Goal: Information Seeking & Learning: Learn about a topic

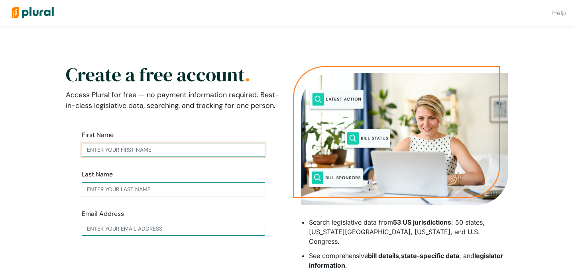
click at [125, 151] on input "text" at bounding box center [173, 150] width 183 height 14
type input "isai"
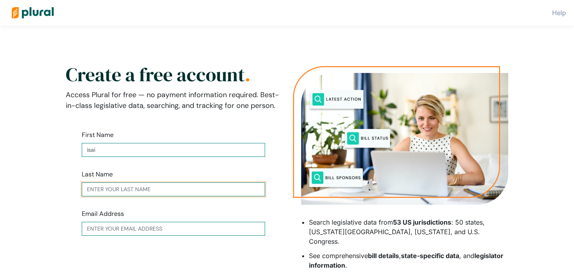
click at [136, 187] on input "text" at bounding box center [173, 189] width 183 height 14
type input "rojas"
click at [163, 238] on form "First Name isai Last Name rojas Email Address Verify Email → Already have an ac…" at bounding box center [173, 227] width 215 height 219
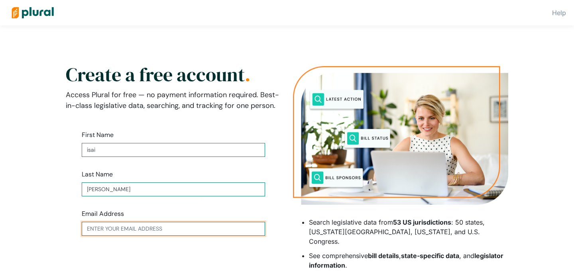
click at [163, 230] on input "text" at bounding box center [173, 229] width 183 height 14
type input "isair8006@gmail.com"
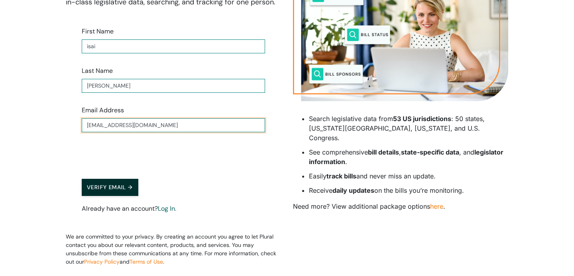
scroll to position [106, 0]
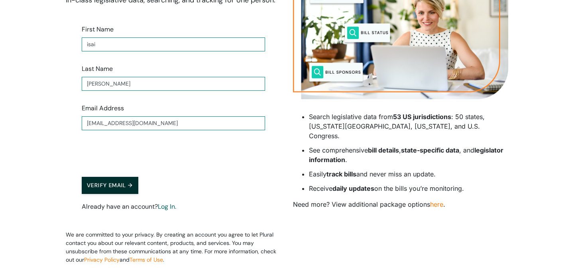
click at [110, 196] on div "Verify Email → Already have an account? Log In." at bounding box center [173, 190] width 183 height 43
click at [108, 190] on button "Verify Email →" at bounding box center [110, 185] width 57 height 17
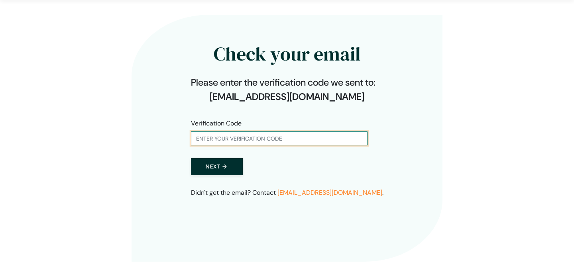
click at [192, 143] on input "text" at bounding box center [279, 138] width 176 height 14
type input "646715"
click at [191, 158] on button "Next →" at bounding box center [217, 166] width 52 height 17
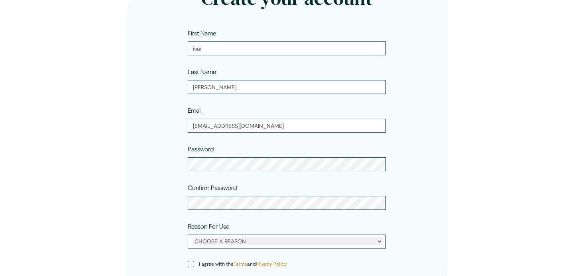
scroll to position [102, 0]
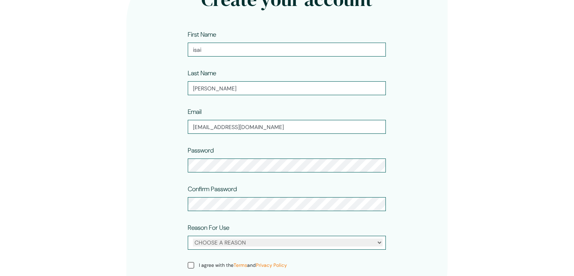
click at [220, 237] on div "CHOOSE A REASON Personal Professional" at bounding box center [287, 243] width 198 height 14
click at [223, 247] on div "CHOOSE A REASON Personal Professional" at bounding box center [287, 243] width 198 height 14
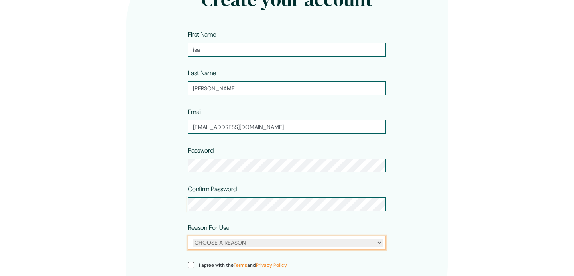
click at [228, 243] on select "CHOOSE A REASON Personal Professional" at bounding box center [288, 243] width 190 height 8
select select "personal"
click at [193, 239] on select "CHOOSE A REASON Personal Professional" at bounding box center [288, 243] width 190 height 8
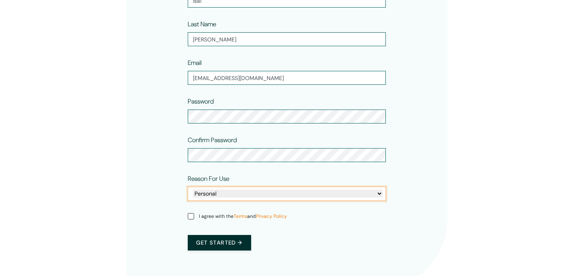
scroll to position [156, 0]
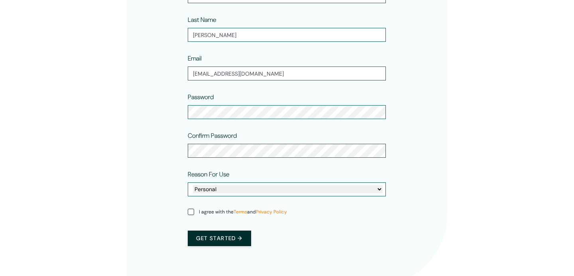
click at [209, 213] on span "I agree with the Terms and Privacy Policy" at bounding box center [243, 211] width 88 height 7
click at [194, 213] on input "I agree with the Terms and Privacy Policy" at bounding box center [191, 212] width 6 height 6
checkbox input "true"
click at [216, 238] on button "Get started →" at bounding box center [219, 239] width 63 height 16
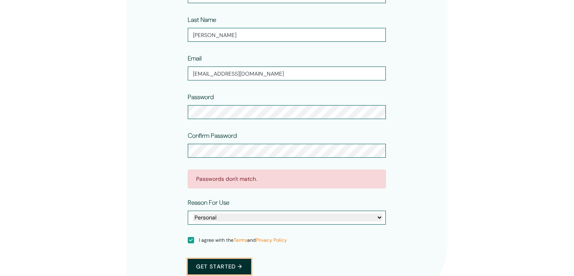
click at [231, 269] on button "Get started →" at bounding box center [219, 267] width 63 height 16
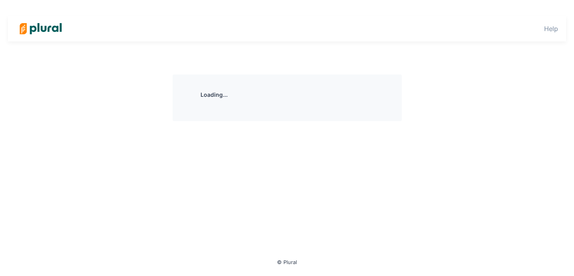
scroll to position [0, 0]
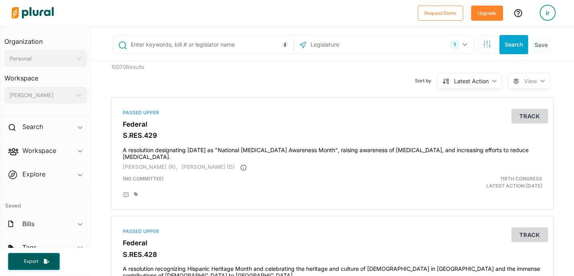
click at [241, 39] on input "text" at bounding box center [210, 44] width 161 height 15
type input "[US_STATE] governor"
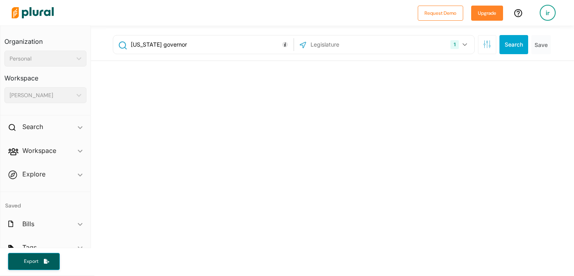
click at [392, 40] on div "1 US Congress [US_STATE] [US_STATE] [US_STATE] [US_STATE] [US_STATE] [US_STATE]…" at bounding box center [384, 44] width 176 height 15
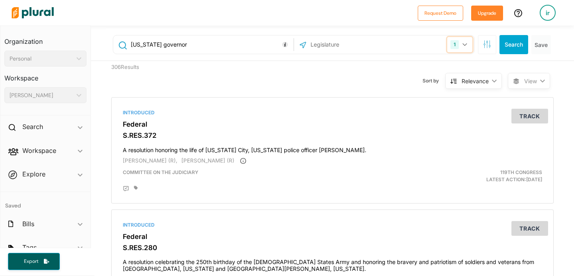
click at [467, 46] on button "1" at bounding box center [459, 44] width 25 height 15
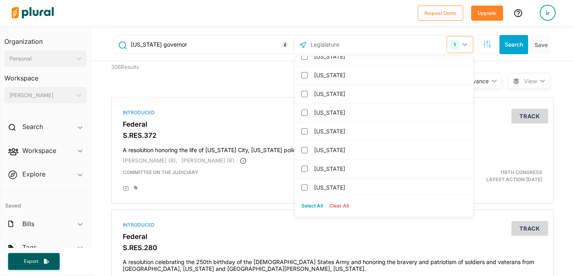
scroll to position [274, 0]
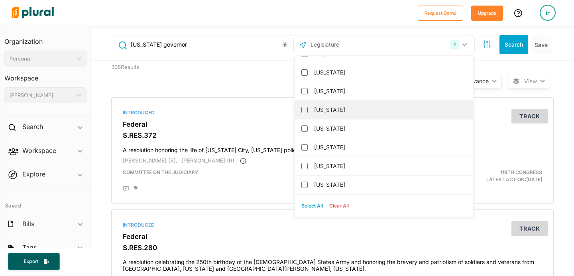
click at [357, 107] on label "[US_STATE]" at bounding box center [389, 110] width 151 height 12
click at [308, 107] on input "[US_STATE]" at bounding box center [304, 110] width 6 height 6
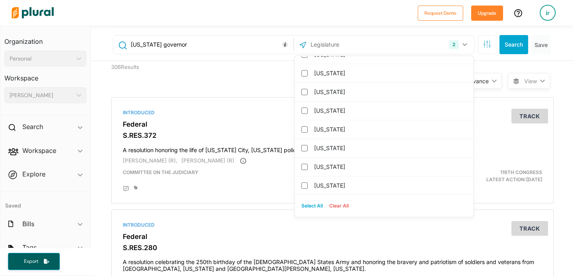
scroll to position [0, 0]
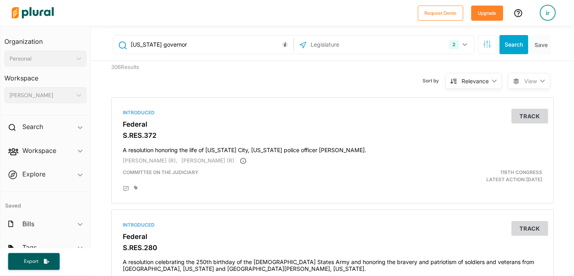
click at [242, 71] on div "306 Results Sort by Relevance ic_keyboard_arrow_down Relevance Latest Action La…" at bounding box center [332, 76] width 454 height 30
click at [227, 49] on input "[US_STATE] governor" at bounding box center [210, 44] width 161 height 15
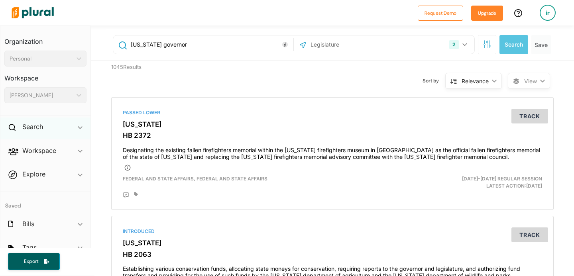
click at [55, 125] on div "Search ic_keyboard_arrow_down" at bounding box center [45, 129] width 90 height 22
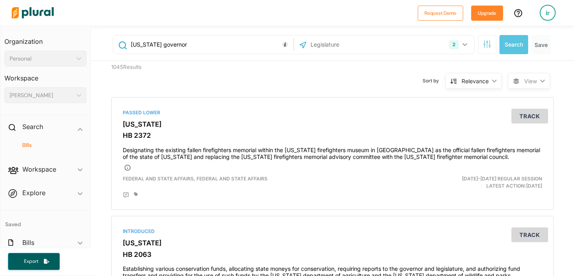
click at [525, 63] on div "View ic_keyboard_arrow_down" at bounding box center [527, 76] width 38 height 30
click at [184, 43] on input "Kansas governor" at bounding box center [210, 44] width 161 height 15
drag, startPoint x: 185, startPoint y: 44, endPoint x: 96, endPoint y: 48, distance: 89.3
click at [96, 48] on div "Kansas governor 2 US Congress Kansas Alabama Alaska Arizona Arkansas California…" at bounding box center [332, 42] width 483 height 35
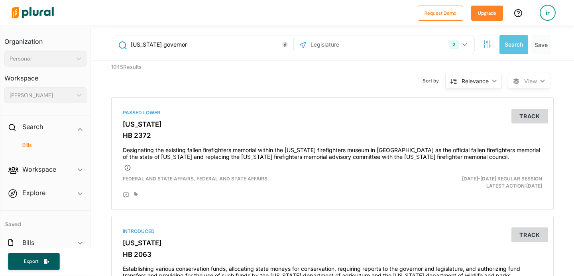
click at [150, 44] on input "Kansas governor" at bounding box center [210, 44] width 161 height 15
drag, startPoint x: 180, startPoint y: 44, endPoint x: 156, endPoint y: 48, distance: 24.6
click at [158, 48] on input "Kansas governor" at bounding box center [210, 44] width 161 height 15
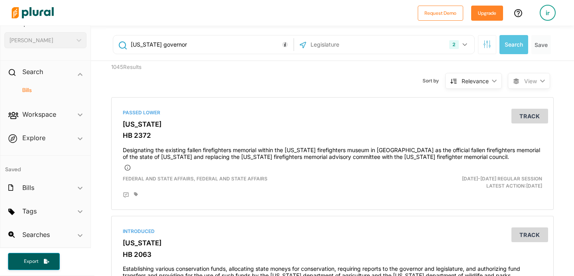
click at [33, 241] on span "Searches ic_keyboard_arrow_down No saved searches" at bounding box center [45, 236] width 90 height 22
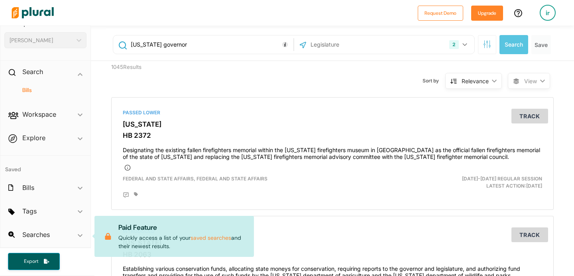
click at [34, 235] on span "Searches ic_keyboard_arrow_down No saved searches Paid Feature Quickly access a…" at bounding box center [45, 236] width 90 height 22
click at [72, 233] on span "Searches ic_keyboard_arrow_down No saved searches Paid Feature Quickly access a…" at bounding box center [45, 236] width 90 height 22
click at [72, 222] on span "Tags ic_keyboard_arrow_down No tags" at bounding box center [45, 213] width 90 height 22
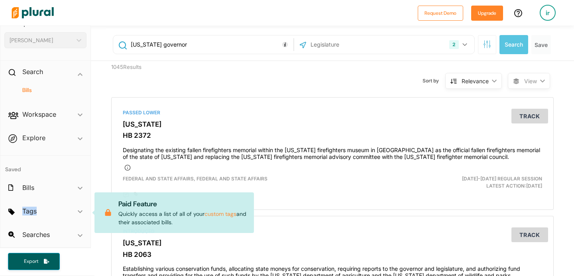
click at [72, 222] on span "Tags ic_keyboard_arrow_down No tags Paid Feature Quickly access a list of all o…" at bounding box center [45, 213] width 90 height 22
click at [66, 186] on div "Bills ic_keyboard_arrow_down" at bounding box center [45, 189] width 90 height 22
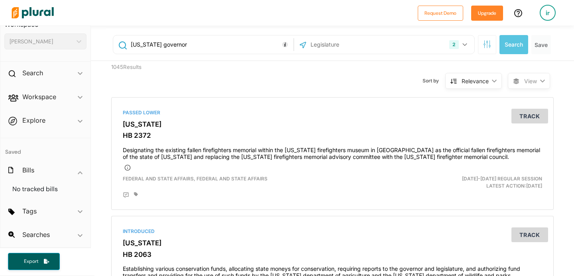
scroll to position [0, 0]
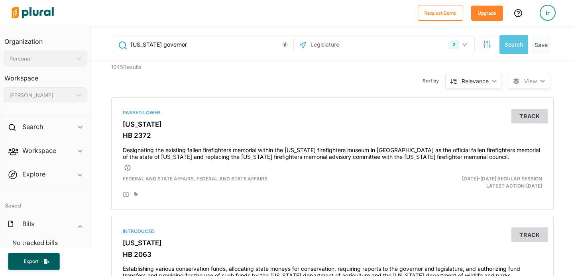
click at [46, 97] on div "[PERSON_NAME]" at bounding box center [42, 95] width 64 height 8
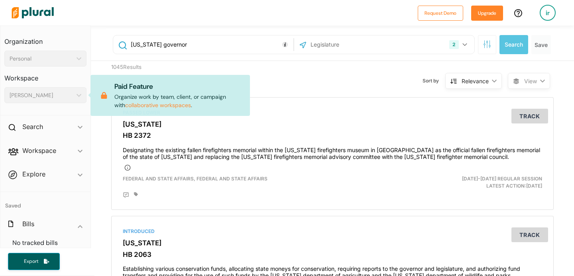
click at [48, 65] on div "Personal ic_keyboard_arrow_down" at bounding box center [45, 59] width 82 height 16
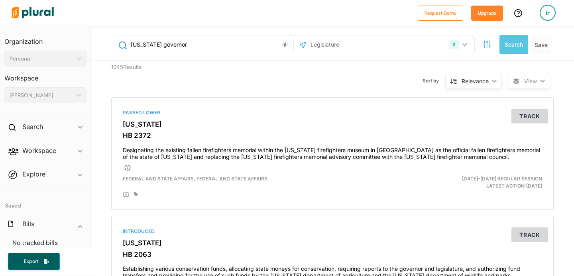
click at [155, 43] on input "Kansas governor" at bounding box center [210, 44] width 161 height 15
click at [194, 43] on input "Kansas governor" at bounding box center [210, 44] width 161 height 15
click at [369, 42] on input "text" at bounding box center [352, 44] width 85 height 15
click at [460, 43] on button "2" at bounding box center [459, 44] width 26 height 15
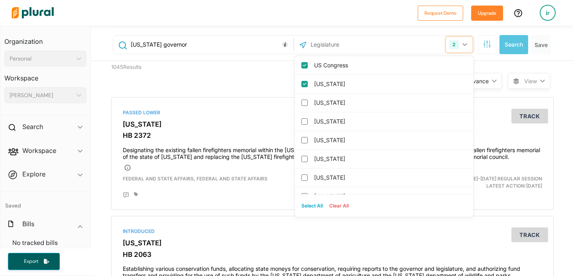
click at [461, 43] on button "2" at bounding box center [459, 44] width 26 height 15
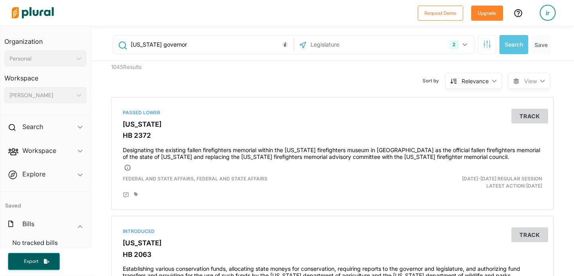
click at [485, 85] on div "Relevance ic_keyboard_arrow_down" at bounding box center [473, 81] width 57 height 16
click at [541, 66] on div "View ic_keyboard_arrow_down" at bounding box center [527, 76] width 38 height 30
click at [541, 76] on span "View ic_keyboard_arrow_down" at bounding box center [529, 81] width 42 height 16
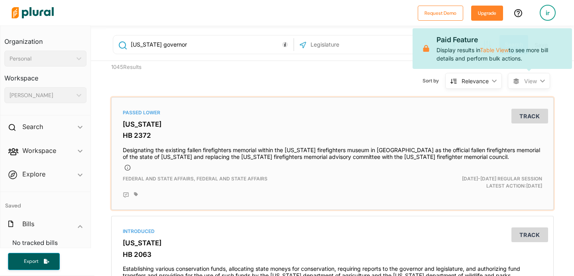
click at [484, 100] on div "Passed Lower Kansas HB 2372 Designating the existing fallen firefighters memori…" at bounding box center [332, 153] width 442 height 113
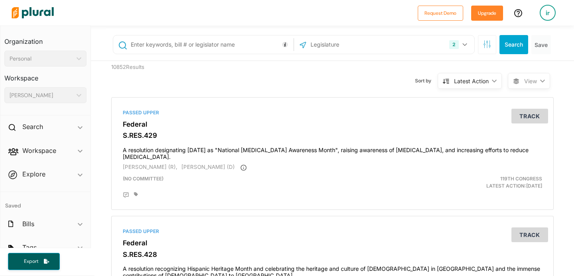
click at [311, 53] on div "2 US Congress [US_STATE] [US_STATE] [US_STATE] [US_STATE] [US_STATE] [US_STATE]…" at bounding box center [384, 44] width 180 height 18
click at [221, 55] on div "2 US Congress [US_STATE] [US_STATE] [US_STATE] [US_STATE] [US_STATE] [US_STATE]…" at bounding box center [333, 45] width 454 height 32
click at [222, 47] on input "text" at bounding box center [210, 44] width 161 height 15
type input "State legislaters"
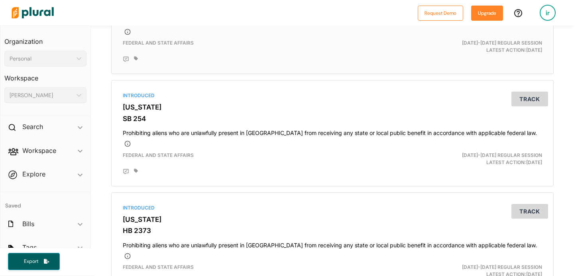
scroll to position [138, 0]
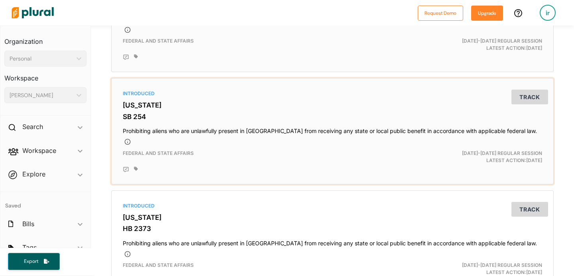
click at [234, 153] on div "Federal and State Affairs" at bounding box center [260, 157] width 287 height 14
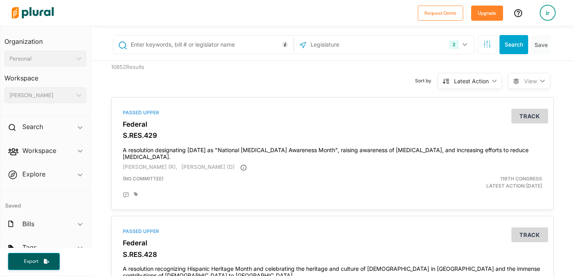
click at [354, 45] on input "text" at bounding box center [352, 44] width 85 height 15
click at [463, 44] on icon "button" at bounding box center [464, 44] width 4 height 3
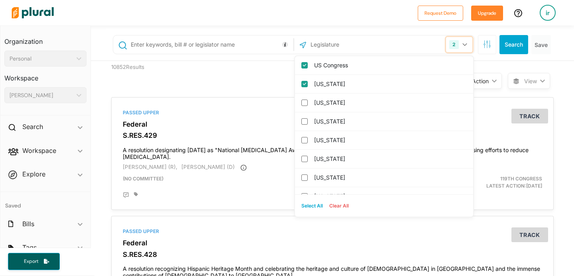
click at [462, 44] on icon "button" at bounding box center [464, 44] width 5 height 3
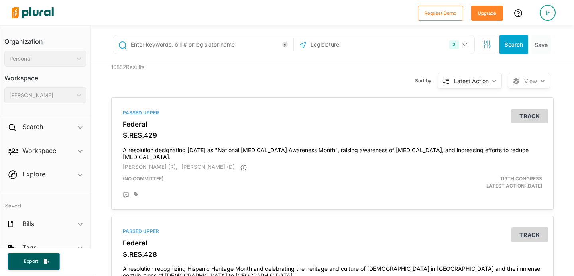
click at [224, 47] on input "text" at bounding box center [210, 44] width 161 height 15
click at [482, 50] on button "button" at bounding box center [487, 44] width 18 height 19
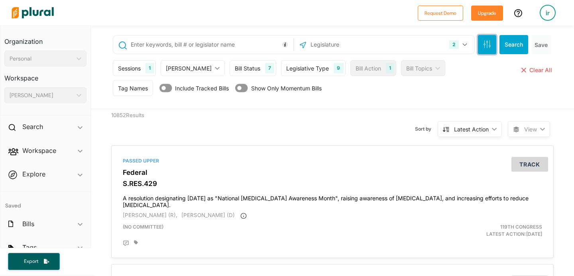
click at [482, 51] on button "button" at bounding box center [487, 44] width 18 height 19
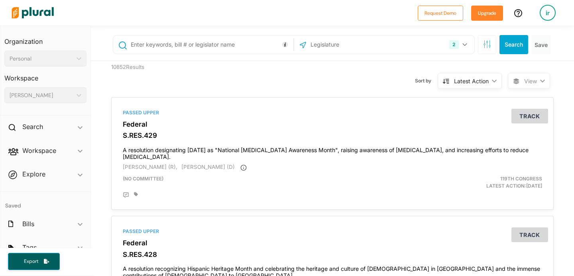
click at [261, 43] on input "text" at bounding box center [210, 44] width 161 height 15
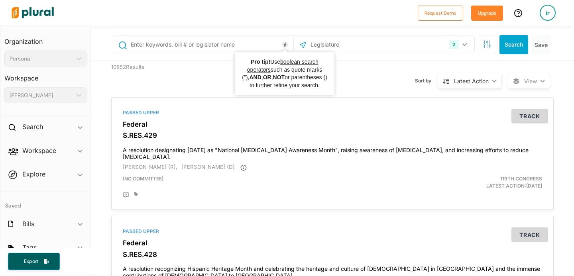
click at [284, 46] on circle "Tooltip anchor" at bounding box center [284, 44] width 5 height 5
click at [257, 47] on input "text" at bounding box center [210, 44] width 161 height 15
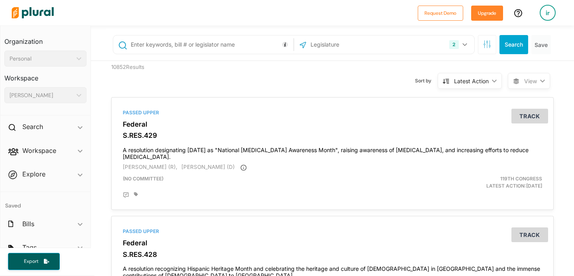
click at [272, 89] on div "Sort by Latest Action ic_keyboard_arrow_down Relevance Latest Action Latest Act…" at bounding box center [375, 76] width 265 height 30
click at [164, 88] on div "10852 Results" at bounding box center [162, 76] width 114 height 30
click at [163, 87] on div "10852 Results" at bounding box center [162, 76] width 114 height 30
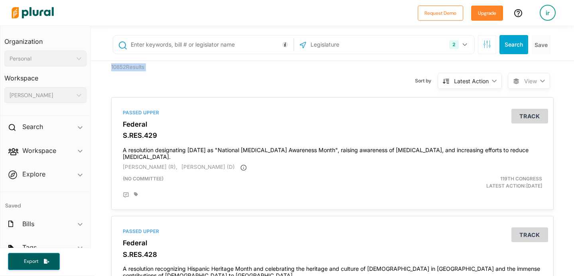
click at [494, 78] on div "Latest Action ic_keyboard_arrow_down" at bounding box center [469, 81] width 64 height 16
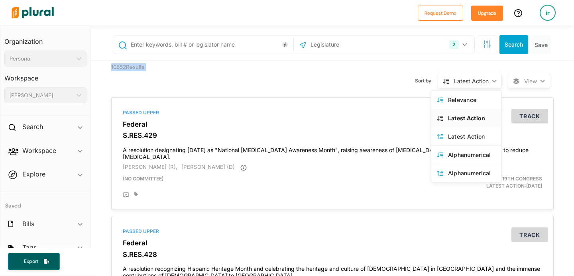
click at [494, 79] on icon "ic_keyboard_arrow_down" at bounding box center [492, 81] width 8 height 4
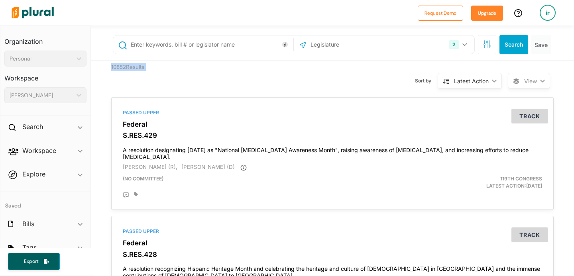
click at [543, 11] on div "ir" at bounding box center [547, 13] width 16 height 16
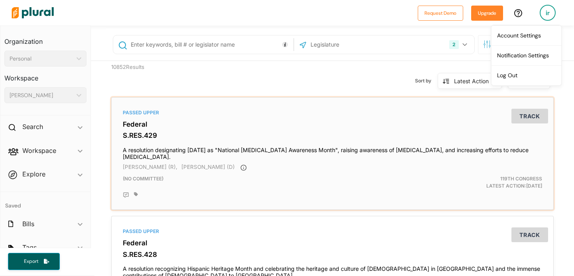
click at [376, 147] on h4 "A resolution designating [DATE] as "National [MEDICAL_DATA] Awareness Month", r…" at bounding box center [332, 152] width 419 height 18
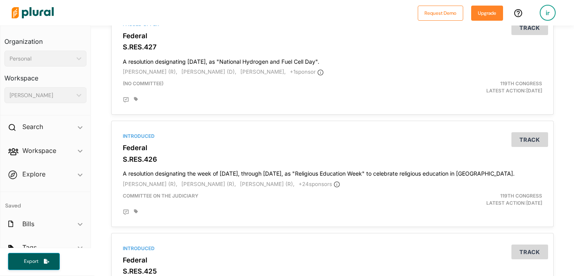
scroll to position [36, 0]
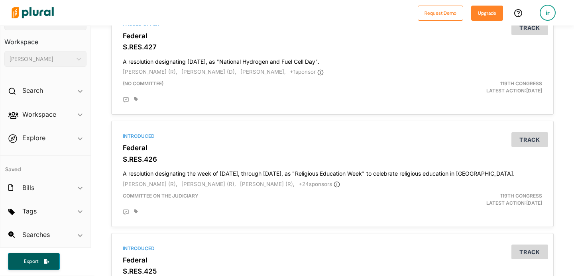
click at [57, 238] on span "Searches ic_keyboard_arrow_down No saved searches" at bounding box center [45, 236] width 90 height 22
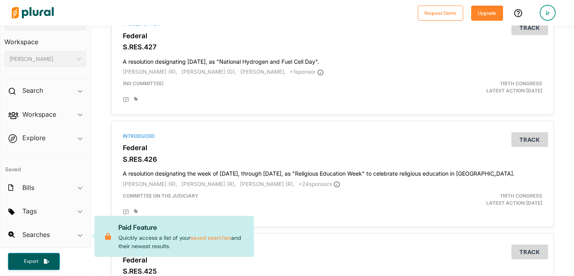
click at [57, 238] on span "Searches ic_keyboard_arrow_down No saved searches Paid Feature Quickly access a…" at bounding box center [45, 236] width 90 height 22
click at [67, 94] on div "Search ic_keyboard_arrow_down" at bounding box center [45, 92] width 90 height 22
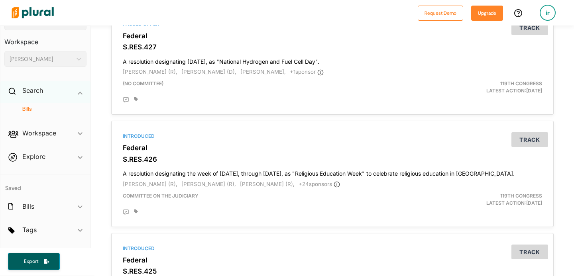
click at [67, 92] on div "Search ic_keyboard_arrow_down" at bounding box center [45, 92] width 90 height 22
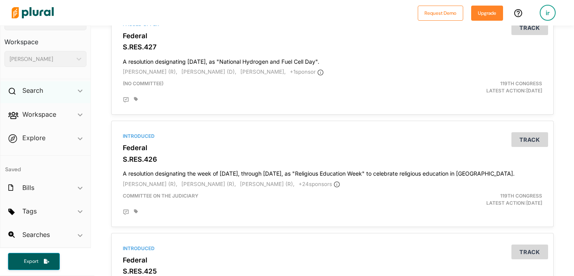
scroll to position [0, 0]
